Goal: Information Seeking & Learning: Learn about a topic

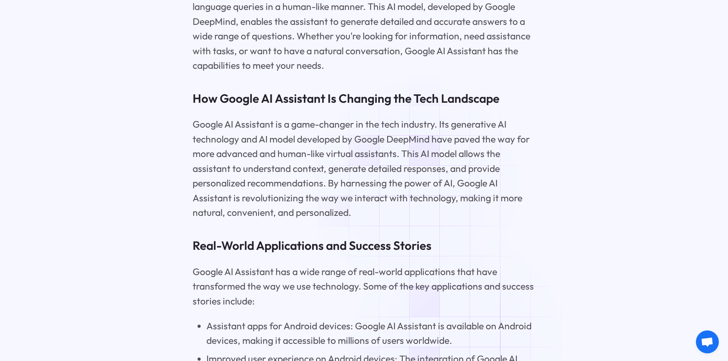
scroll to position [1147, 0]
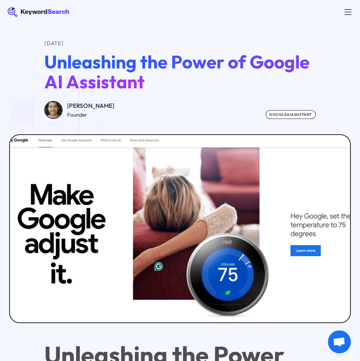
click at [64, 110] on div "Greg Kopyltsov Founder" at bounding box center [79, 110] width 70 height 18
click at [55, 112] on img at bounding box center [53, 110] width 18 height 18
click at [96, 102] on div "[PERSON_NAME]" at bounding box center [90, 106] width 47 height 10
drag, startPoint x: 93, startPoint y: 105, endPoint x: 78, endPoint y: 110, distance: 15.0
click at [92, 105] on div "[PERSON_NAME]" at bounding box center [90, 106] width 47 height 10
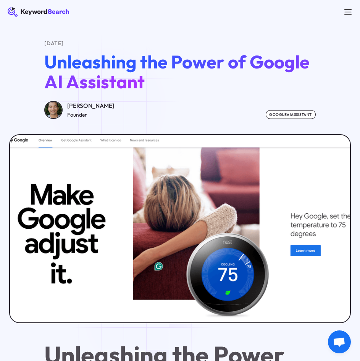
drag, startPoint x: 67, startPoint y: 105, endPoint x: 110, endPoint y: 106, distance: 42.8
click at [110, 106] on div "Greg Kopyltsov Founder GOOGLEAIASSISTANT" at bounding box center [179, 110] width 271 height 18
